Goal: Obtain resource: Obtain resource

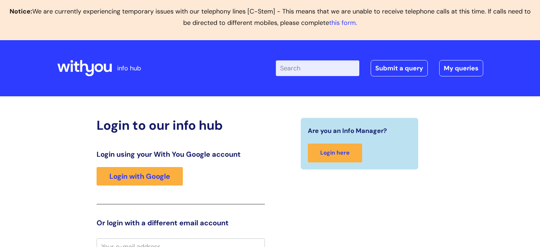
scroll to position [7, 0]
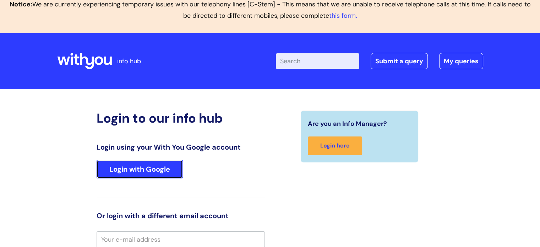
click at [155, 170] on link "Login with Google" at bounding box center [140, 169] width 86 height 18
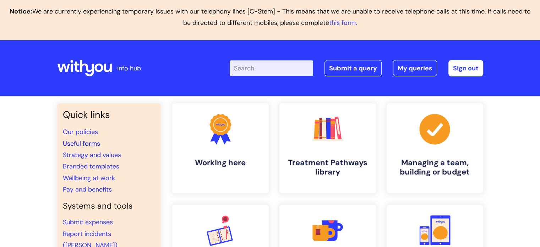
click at [87, 142] on link "Useful forms" at bounding box center [81, 143] width 37 height 9
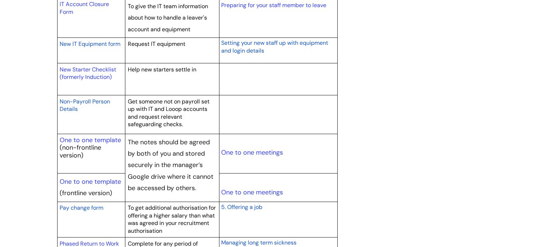
scroll to position [831, 0]
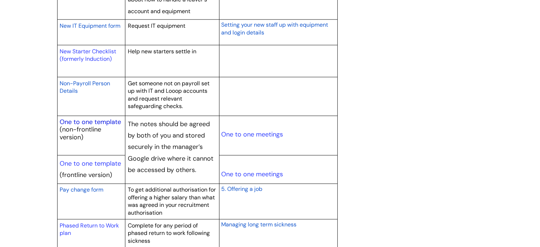
click at [104, 119] on link "One to one template" at bounding box center [90, 122] width 61 height 9
